Goal: Information Seeking & Learning: Understand process/instructions

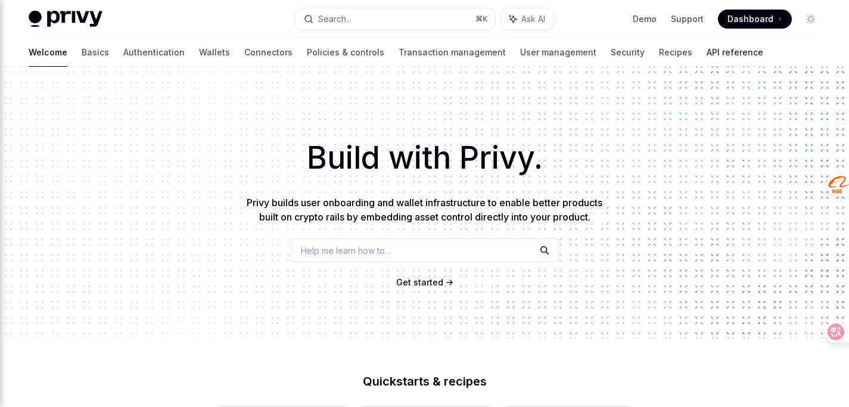
click at [706, 50] on link "API reference" at bounding box center [734, 52] width 57 height 29
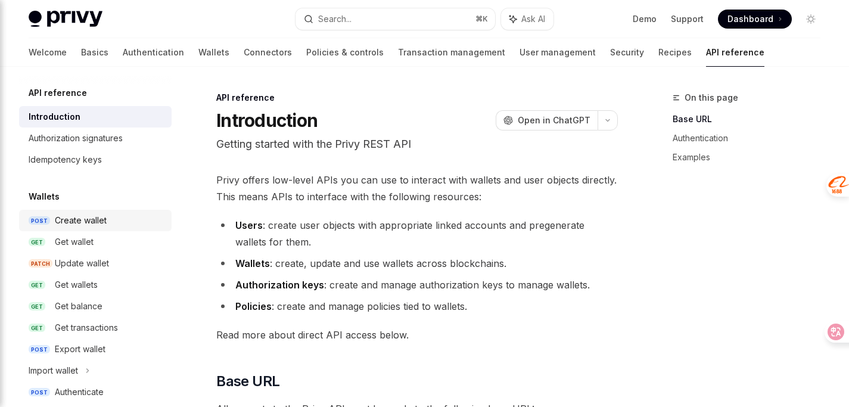
click at [85, 225] on div "Create wallet" at bounding box center [81, 220] width 52 height 14
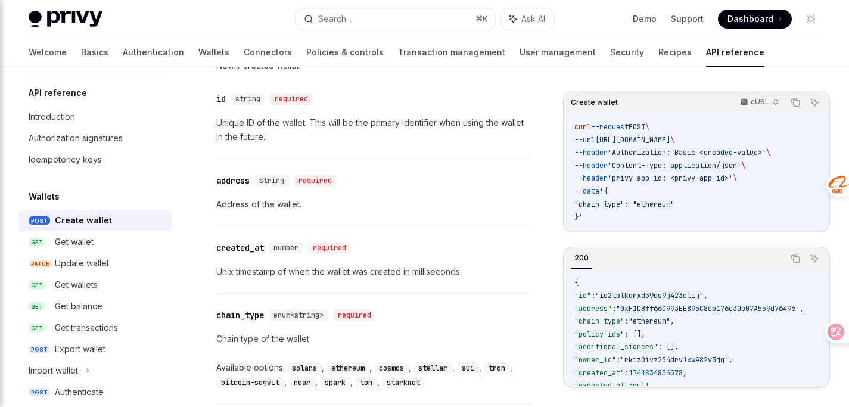
scroll to position [913, 0]
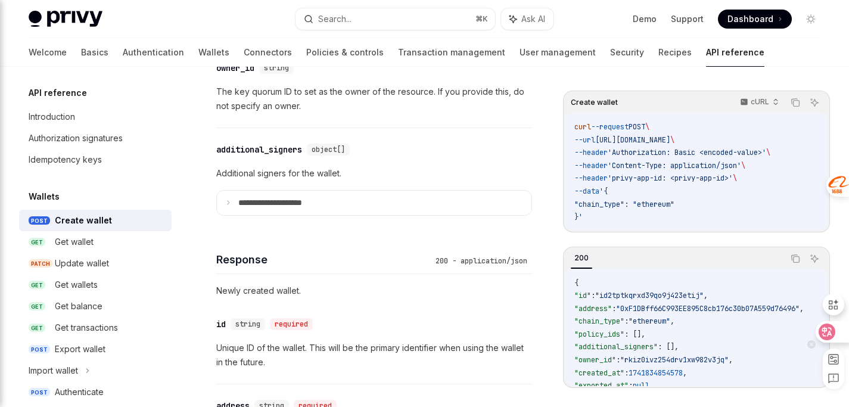
click at [833, 332] on icon at bounding box center [826, 331] width 17 height 17
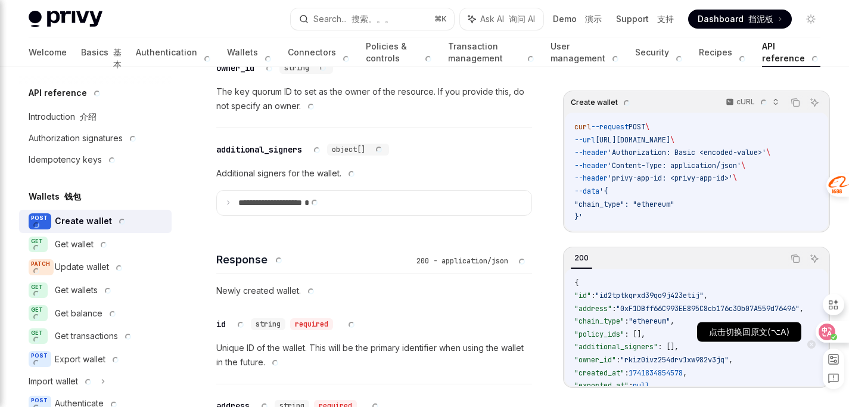
type textarea "*"
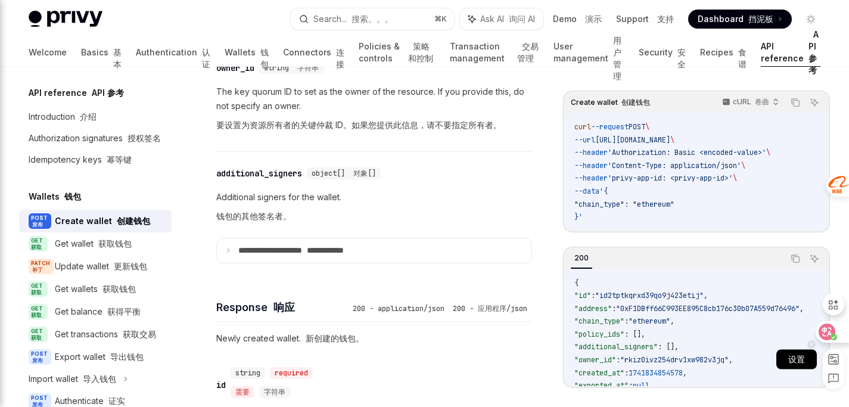
click at [834, 359] on rect at bounding box center [834, 359] width 10 height 10
select select "****"
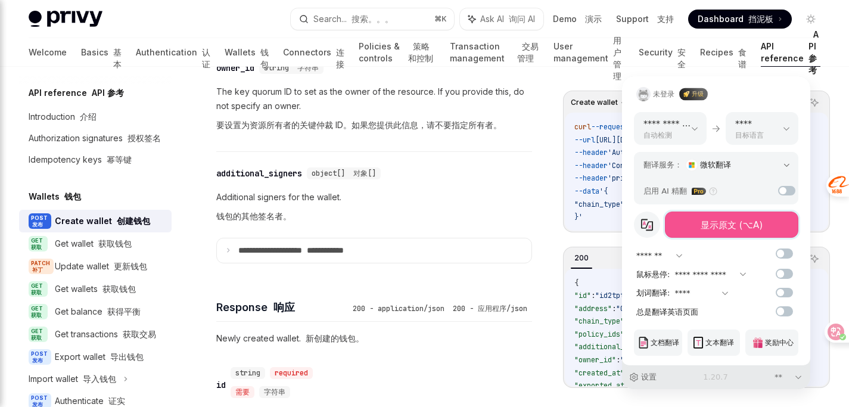
click at [709, 232] on button "显示原文 (⌥A)" at bounding box center [731, 224] width 133 height 26
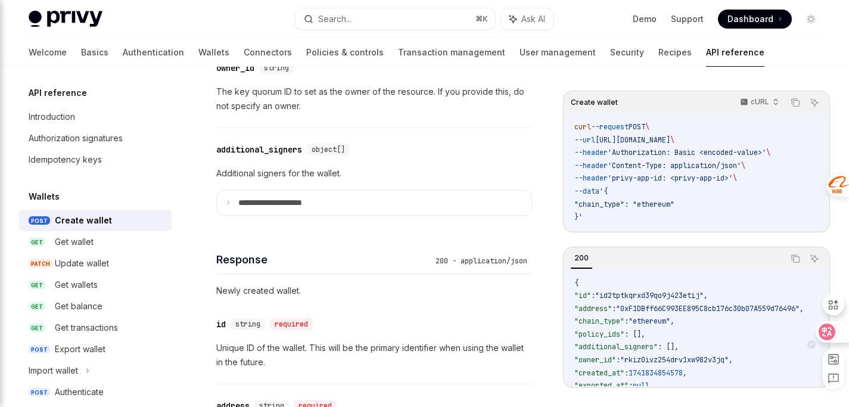
click at [824, 329] on icon at bounding box center [827, 332] width 10 height 10
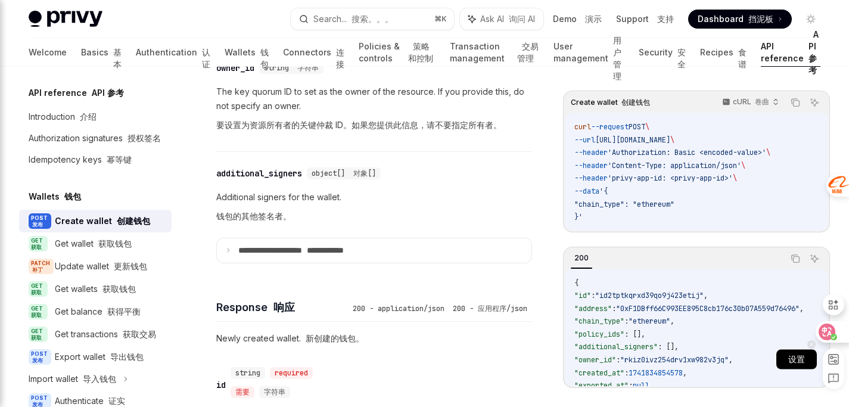
click at [833, 360] on rect at bounding box center [834, 359] width 10 height 10
select select "****"
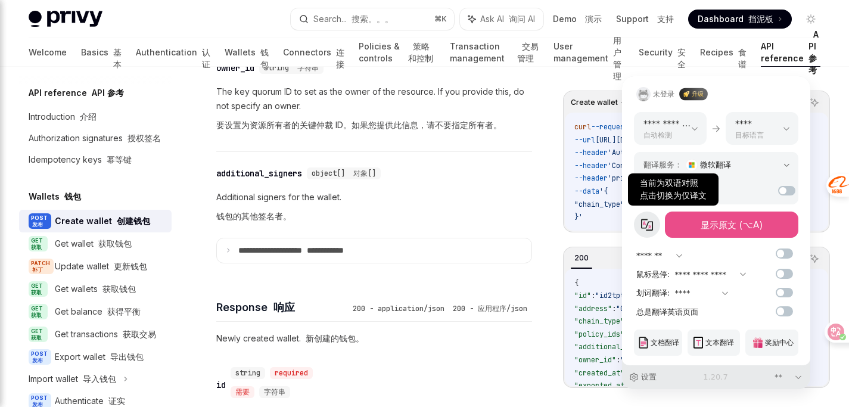
click at [650, 229] on icon at bounding box center [647, 225] width 12 height 12
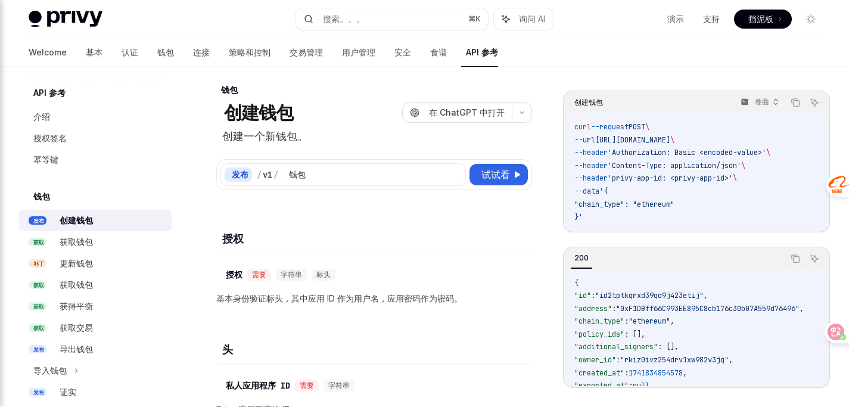
scroll to position [0, 0]
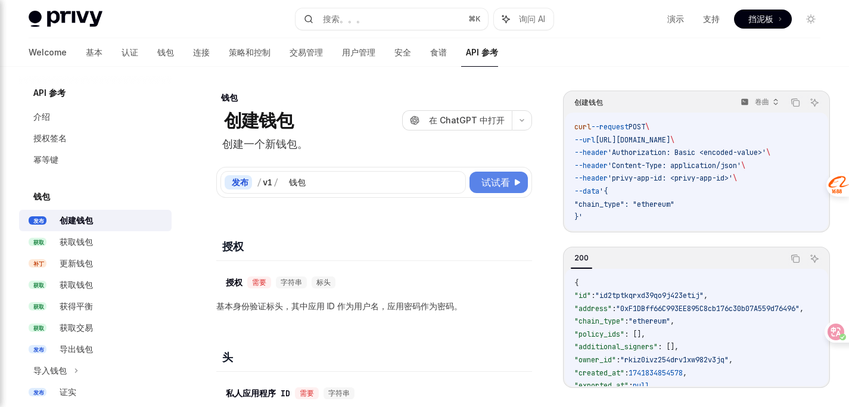
click at [499, 179] on font "试试看" at bounding box center [495, 182] width 29 height 12
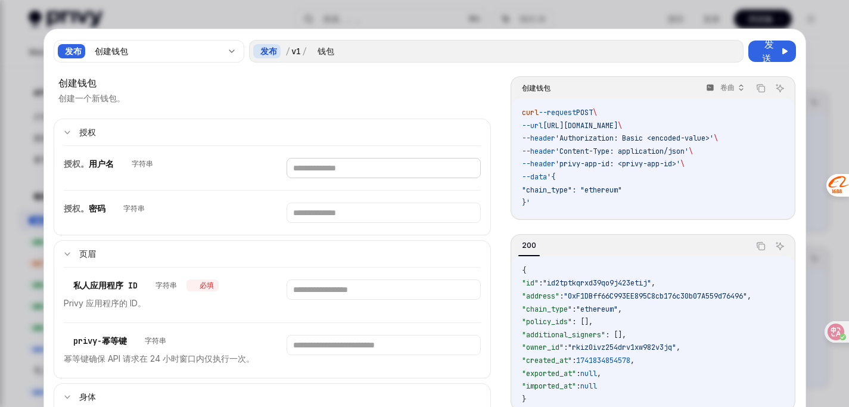
click at [385, 164] on input "text" at bounding box center [384, 168] width 194 height 20
click at [382, 213] on input "text" at bounding box center [384, 213] width 194 height 20
click at [826, 334] on icon at bounding box center [827, 332] width 12 height 12
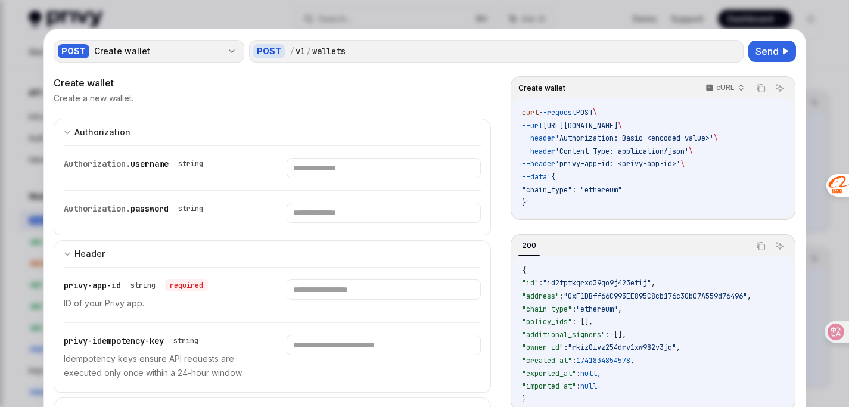
click at [223, 43] on div "POST Create wallet" at bounding box center [149, 51] width 191 height 23
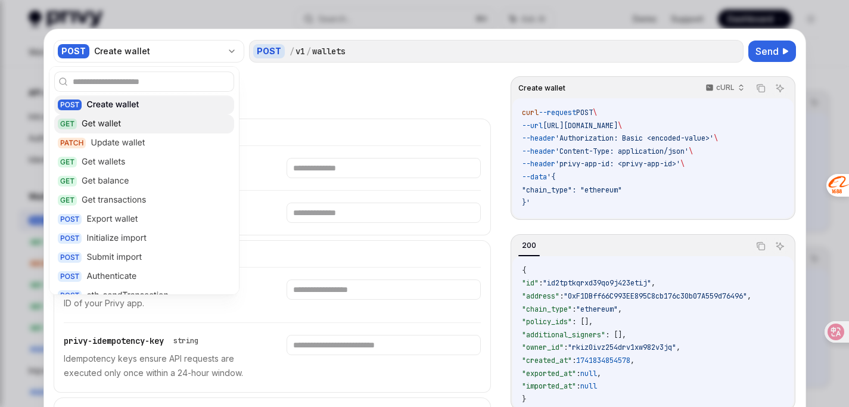
click at [180, 123] on div "GET Get wallet" at bounding box center [144, 123] width 180 height 19
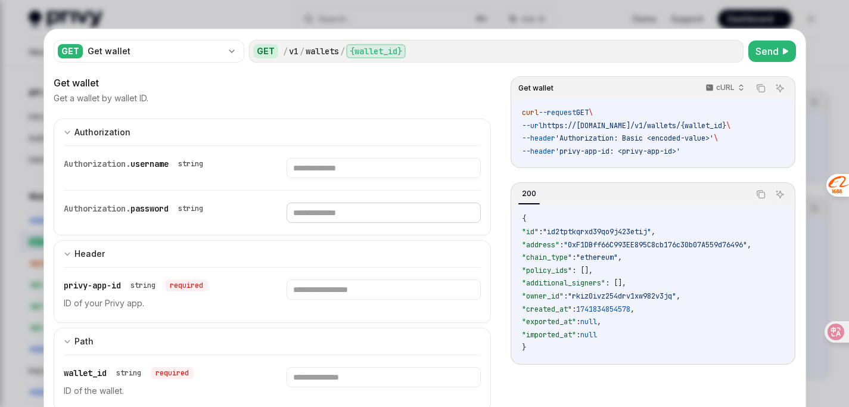
click at [358, 210] on input "text" at bounding box center [384, 213] width 194 height 20
click at [388, 164] on input "text" at bounding box center [384, 168] width 194 height 20
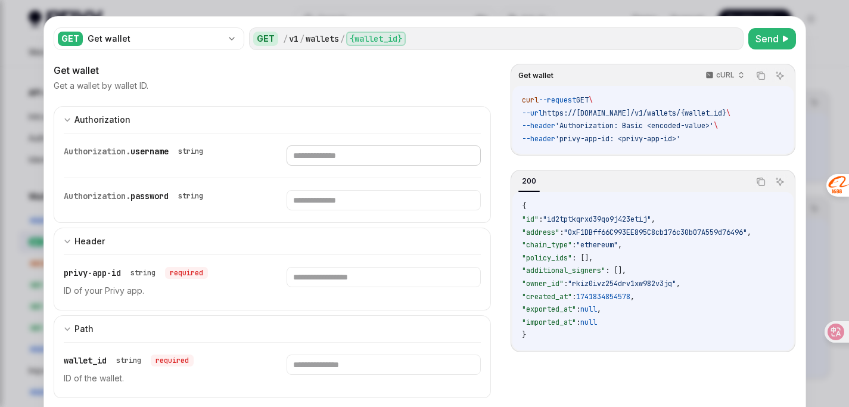
scroll to position [13, 0]
click at [699, 125] on span "'Authorization: Basic <encoded-value>'" at bounding box center [634, 125] width 158 height 10
click at [701, 147] on div "curl --request GET \ --url https://[DOMAIN_NAME]/v1/wallets/{wallet_id} \ --hea…" at bounding box center [652, 119] width 281 height 68
click at [695, 126] on span "'Authorization: Basic <encoded-value>'" at bounding box center [634, 125] width 158 height 10
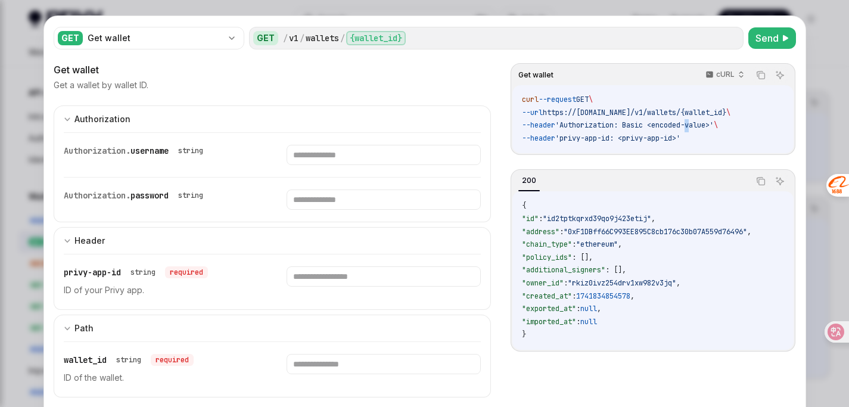
click at [695, 126] on span "'Authorization: Basic <encoded-value>'" at bounding box center [634, 125] width 158 height 10
click at [698, 141] on code "curl --request GET \ --url https://[DOMAIN_NAME]/v1/wallets/{wallet_id} \ --hea…" at bounding box center [653, 119] width 262 height 51
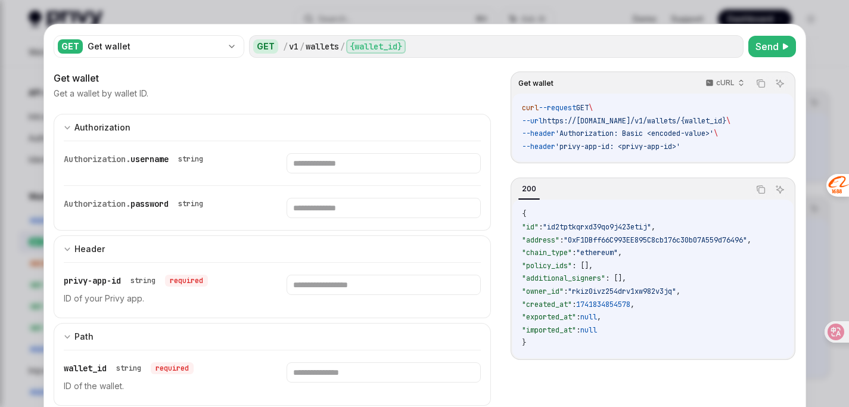
scroll to position [0, 0]
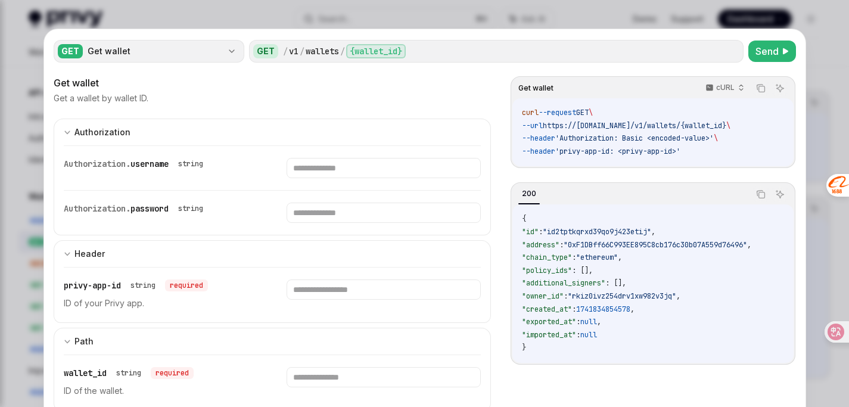
click at [133, 53] on div "Get wallet" at bounding box center [155, 51] width 135 height 12
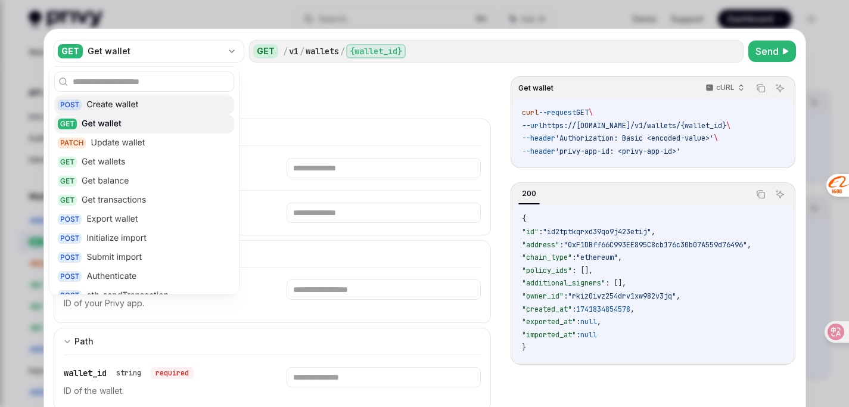
click at [124, 105] on div "Create wallet" at bounding box center [112, 105] width 52 height 12
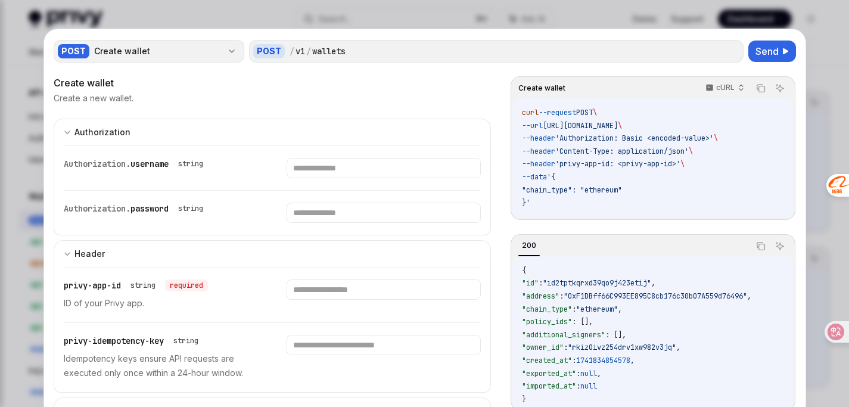
click at [127, 54] on div "Create wallet" at bounding box center [158, 51] width 128 height 12
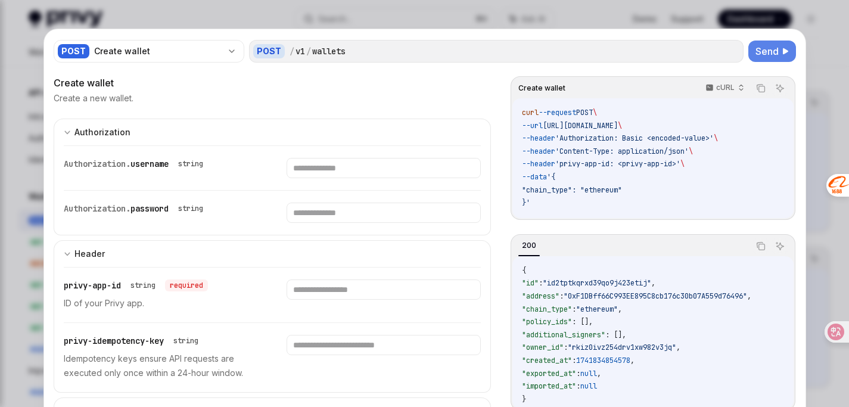
click at [766, 54] on span "Send" at bounding box center [766, 51] width 23 height 14
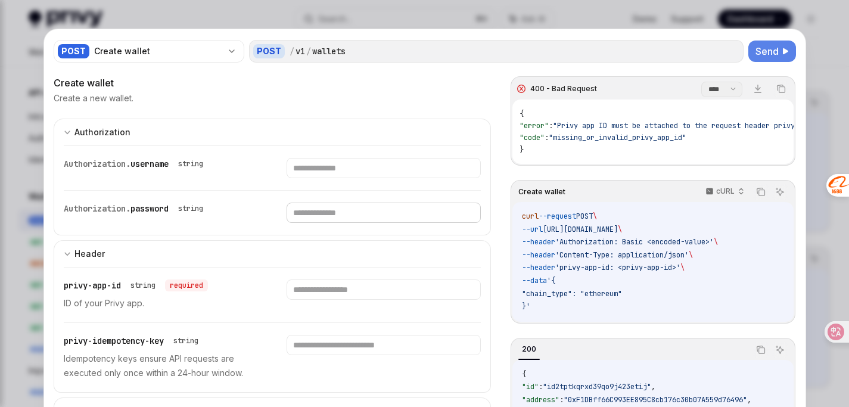
click at [354, 218] on input "text" at bounding box center [384, 213] width 194 height 20
click at [141, 8] on div at bounding box center [424, 203] width 849 height 407
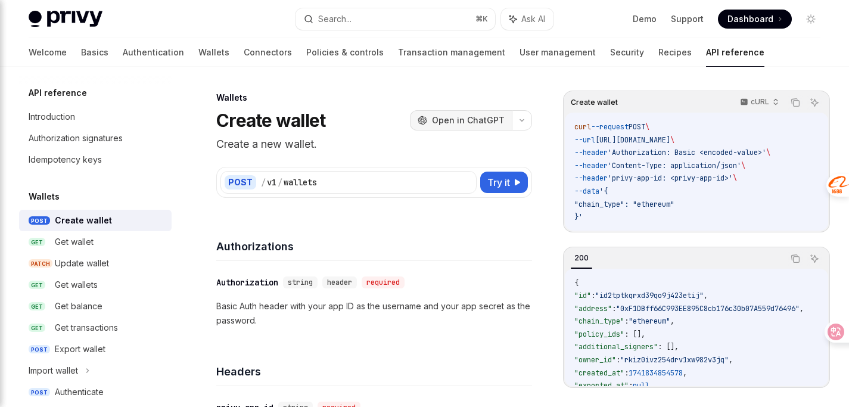
click at [492, 121] on span "Open in ChatGPT" at bounding box center [468, 120] width 73 height 12
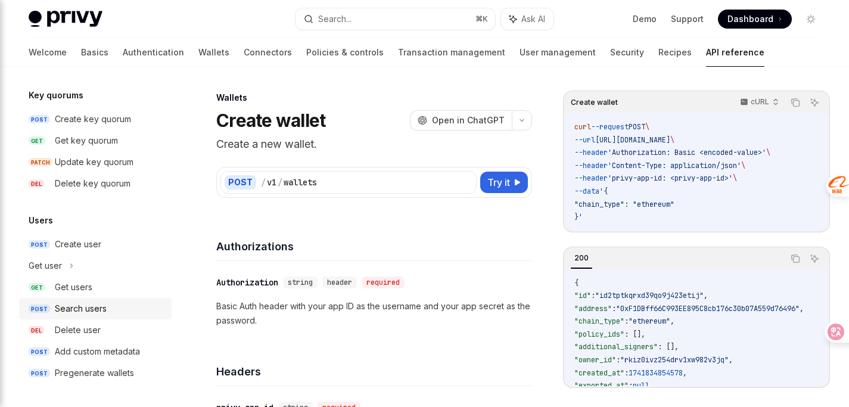
scroll to position [845, 0]
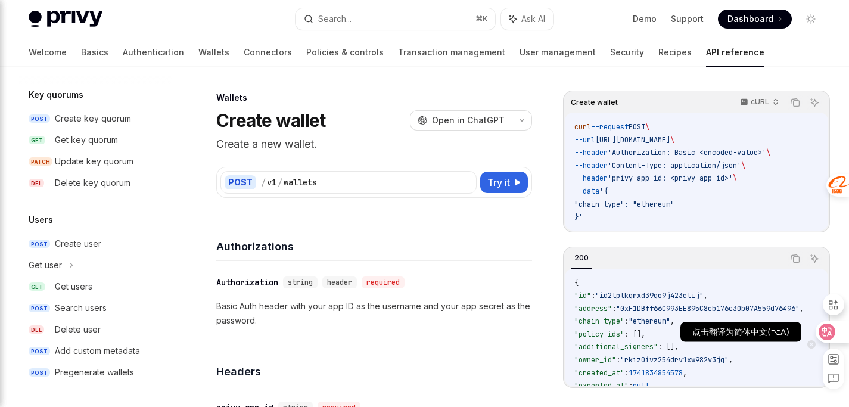
click at [821, 333] on icon at bounding box center [827, 332] width 12 height 12
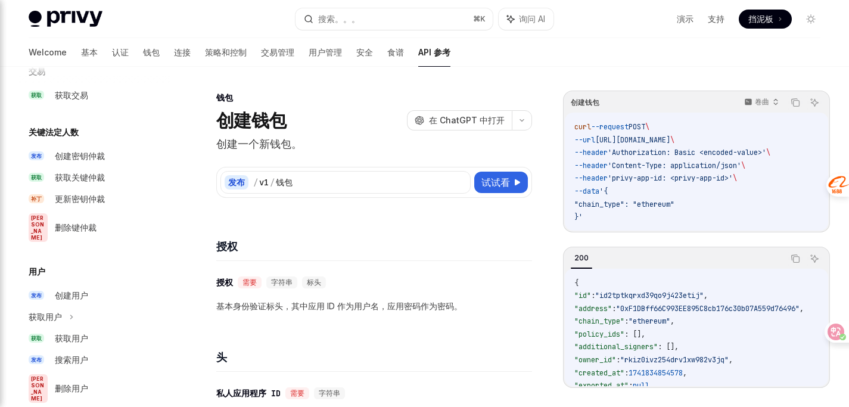
scroll to position [817, 0]
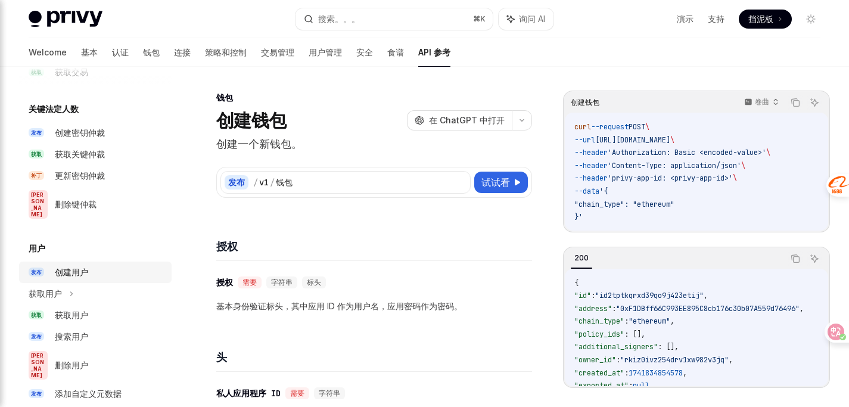
click at [80, 267] on font "创建用户" at bounding box center [71, 272] width 33 height 10
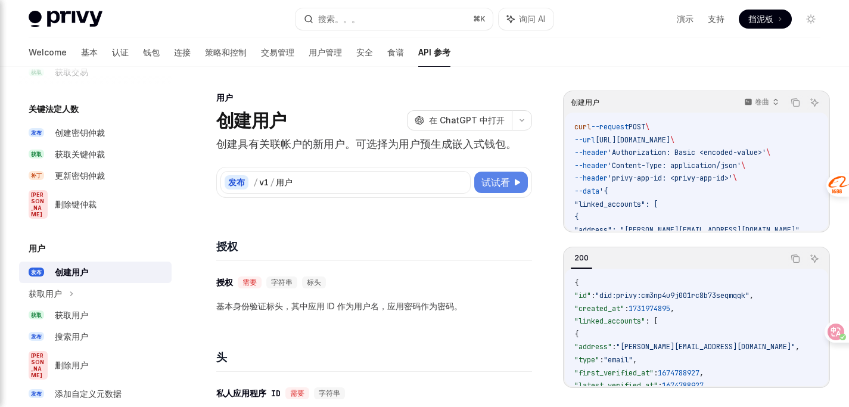
click at [509, 180] on font "试试看" at bounding box center [495, 182] width 29 height 12
type textarea "*"
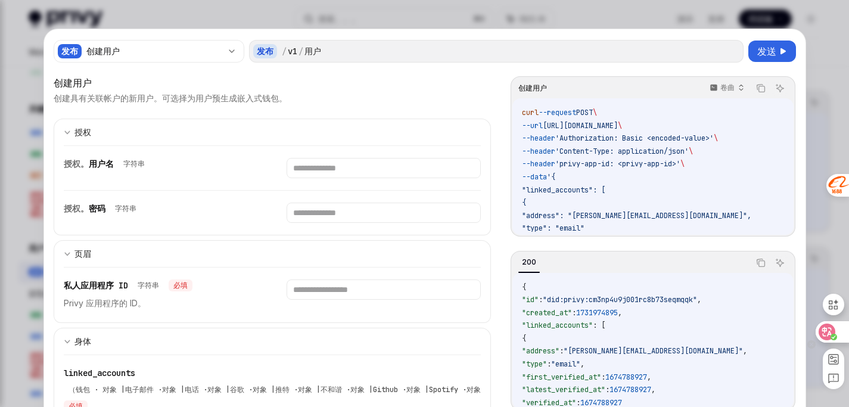
click at [822, 333] on icon at bounding box center [827, 332] width 10 height 10
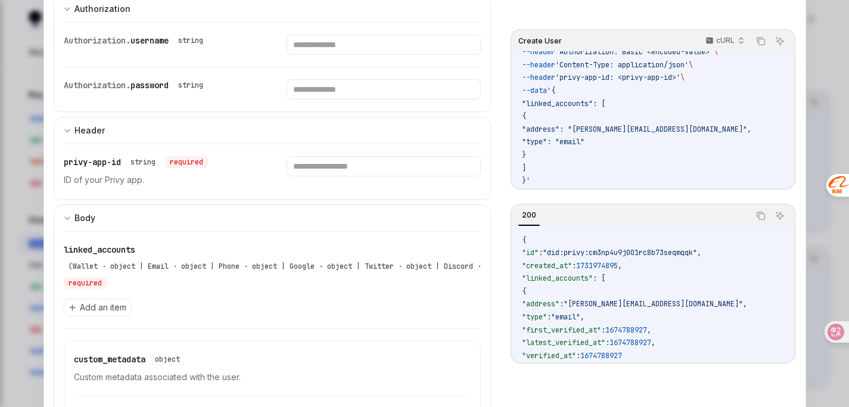
scroll to position [135, 0]
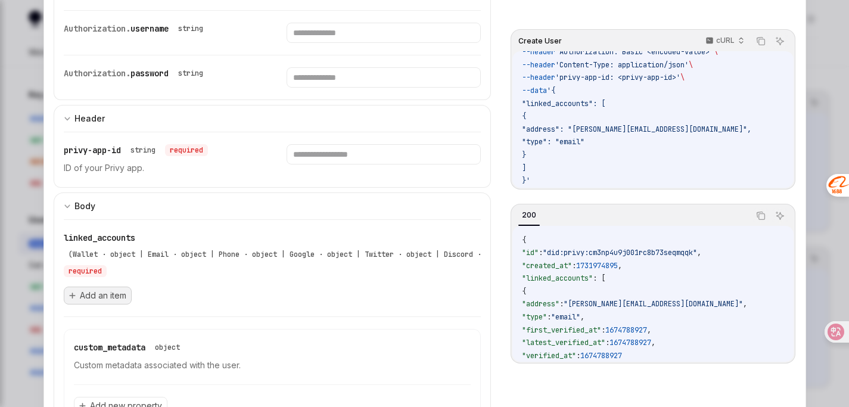
click at [93, 291] on span "Add an item" at bounding box center [103, 296] width 46 height 12
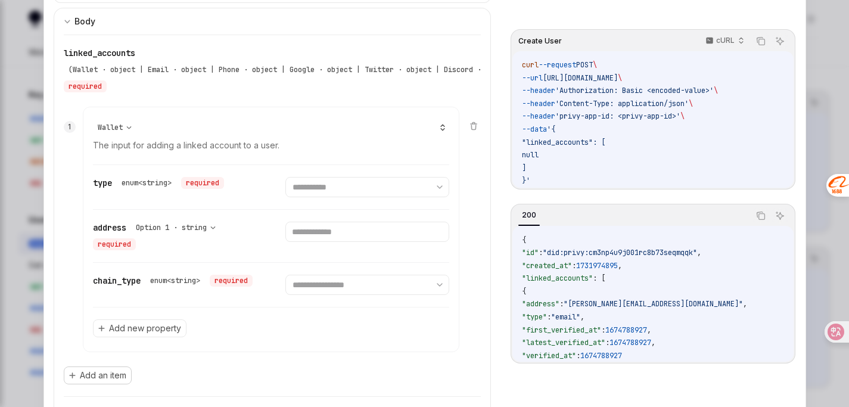
scroll to position [320, 0]
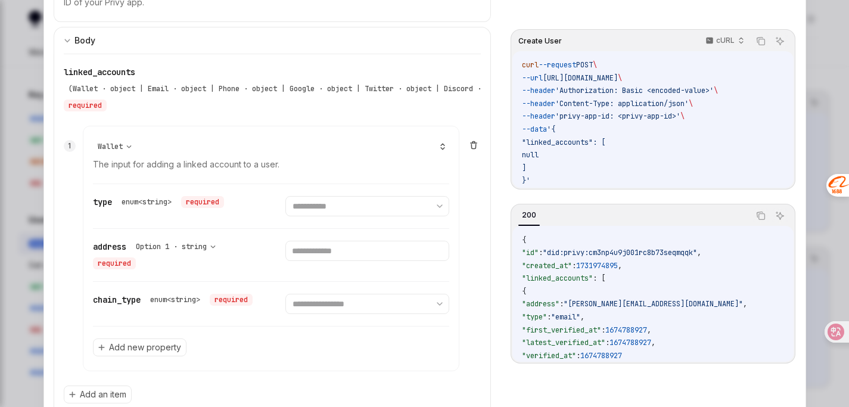
click at [472, 148] on icon at bounding box center [474, 145] width 10 height 10
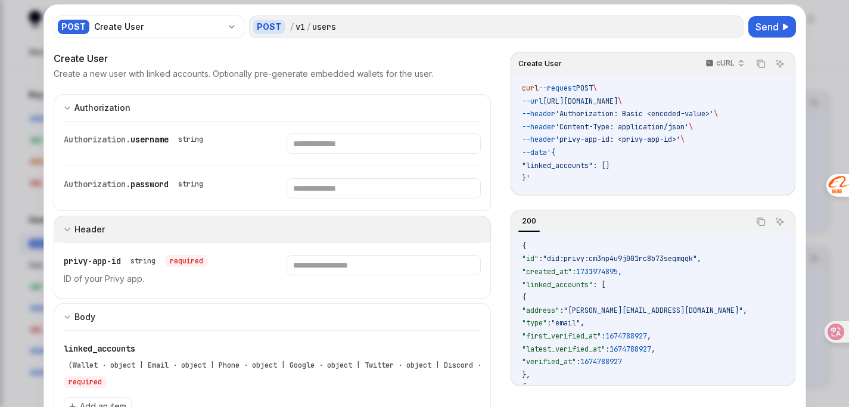
scroll to position [0, 0]
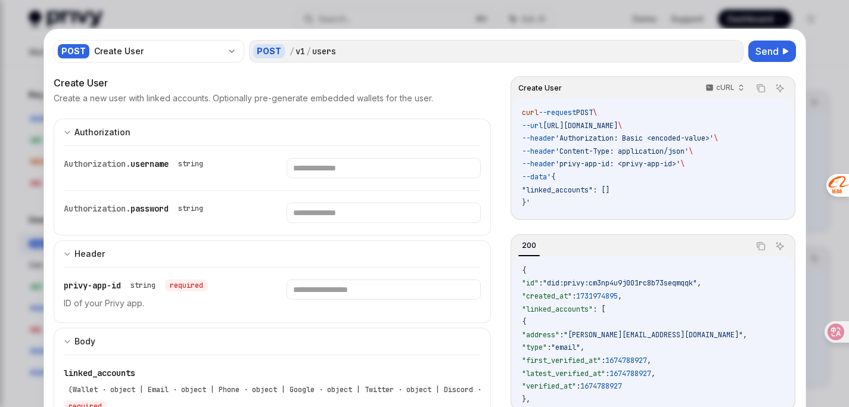
click at [577, 191] on span ""linked_accounts": []" at bounding box center [566, 190] width 88 height 10
click at [580, 189] on span ""linked_accounts": []" at bounding box center [566, 190] width 88 height 10
click at [609, 191] on span ""linked_accounts": []" at bounding box center [566, 190] width 88 height 10
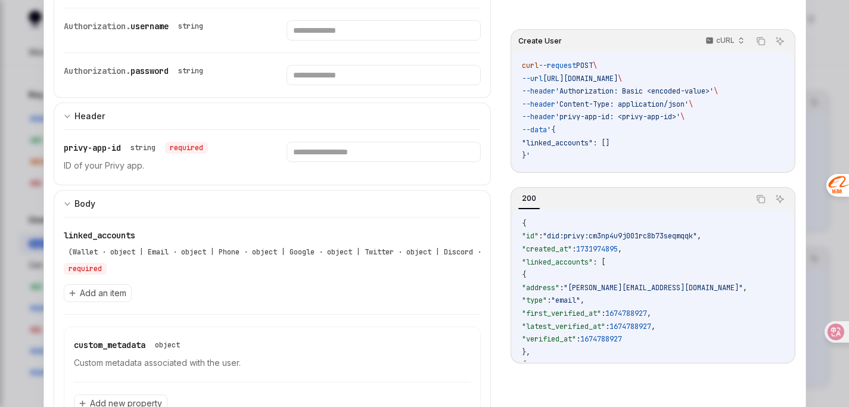
scroll to position [135, 0]
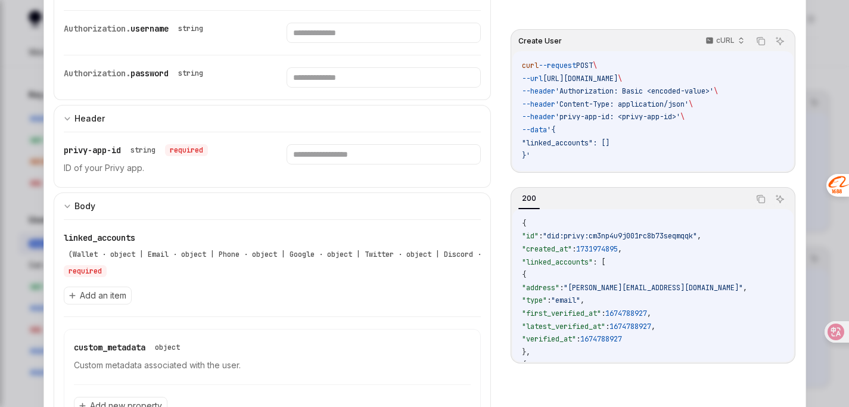
click at [494, 183] on div "Create User Create a new user with linked accounts. Optionally pre-generate emb…" at bounding box center [425, 231] width 742 height 582
click at [826, 332] on icon at bounding box center [827, 332] width 12 height 12
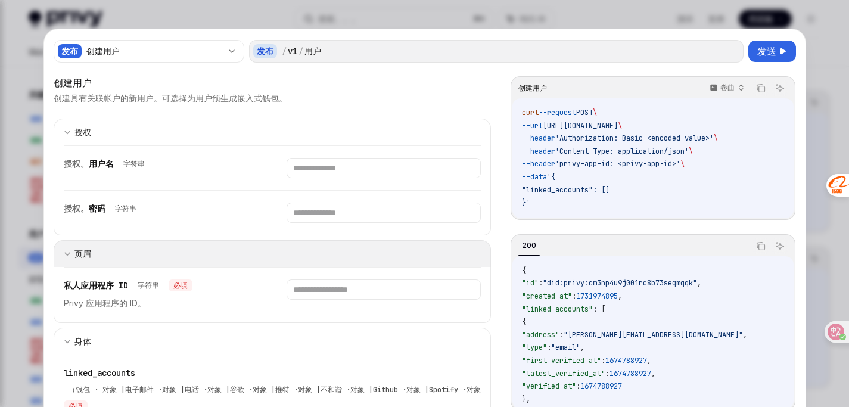
scroll to position [0, 0]
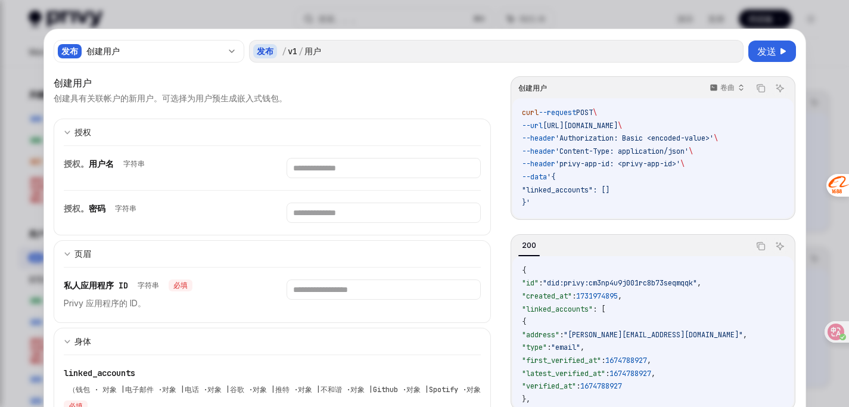
click at [333, 44] on div "发布 / v1 / 用户" at bounding box center [496, 51] width 494 height 23
click at [346, 169] on input "text" at bounding box center [384, 168] width 194 height 20
type input "**"
click at [340, 213] on input "text" at bounding box center [367, 213] width 183 height 20
type input "**"
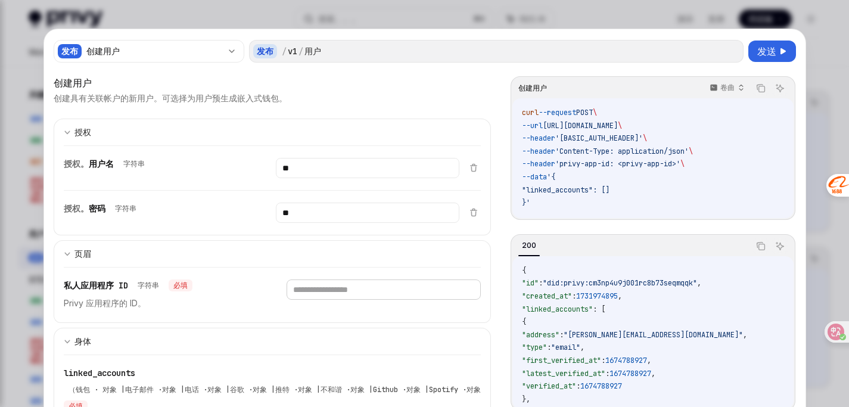
click at [334, 289] on input "text" at bounding box center [384, 289] width 194 height 20
type input "**"
click at [761, 52] on font "发送" at bounding box center [766, 51] width 19 height 12
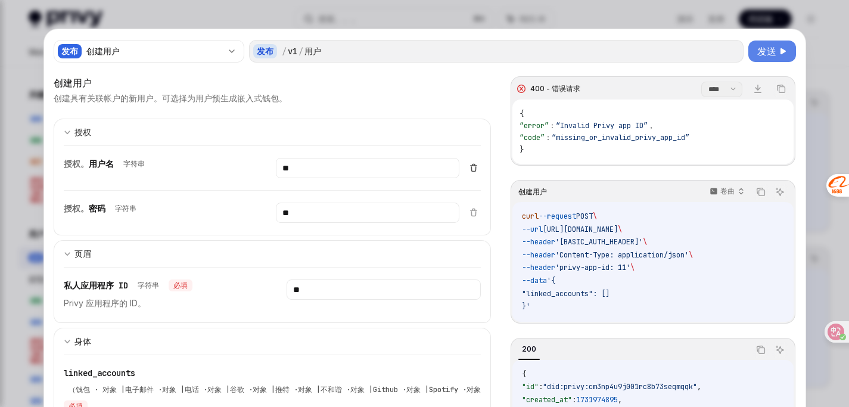
click at [471, 167] on icon at bounding box center [474, 168] width 10 height 10
click at [473, 212] on icon at bounding box center [474, 212] width 10 height 10
